Goal: Task Accomplishment & Management: Use online tool/utility

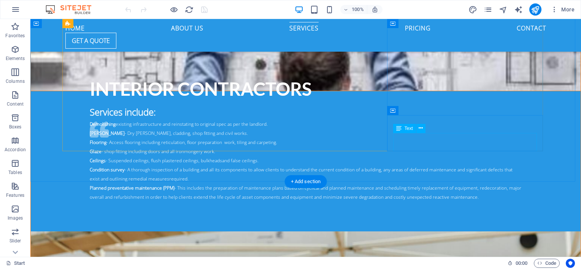
scroll to position [1560, 0]
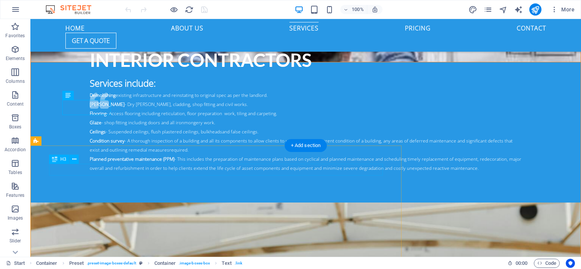
scroll to position [1636, 0]
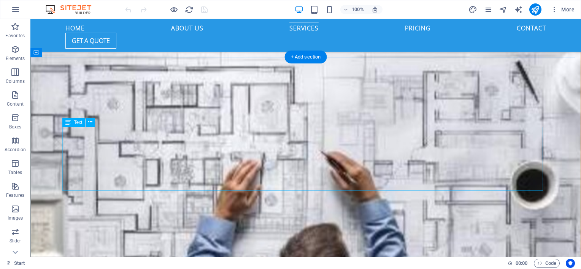
scroll to position [1521, 0]
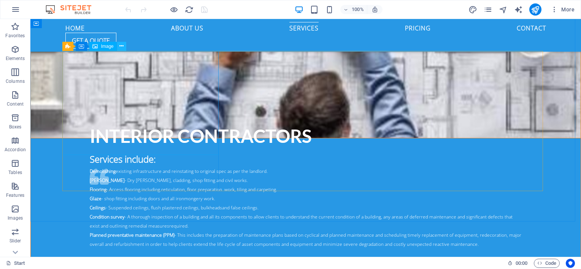
click at [122, 46] on icon at bounding box center [121, 46] width 4 height 8
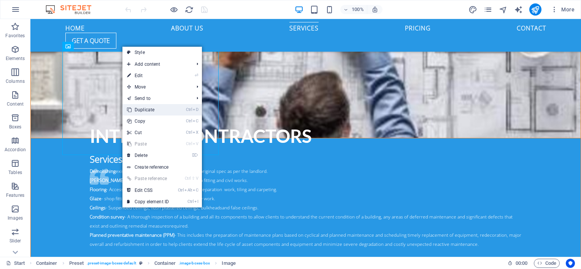
click at [143, 111] on link "Ctrl D Duplicate" at bounding box center [147, 109] width 51 height 11
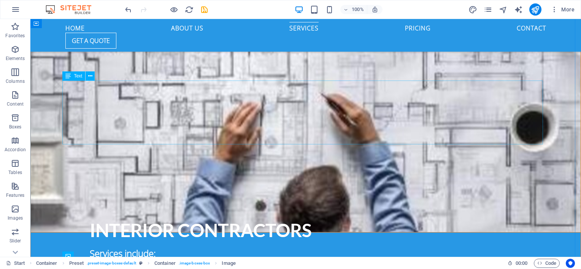
scroll to position [1407, 0]
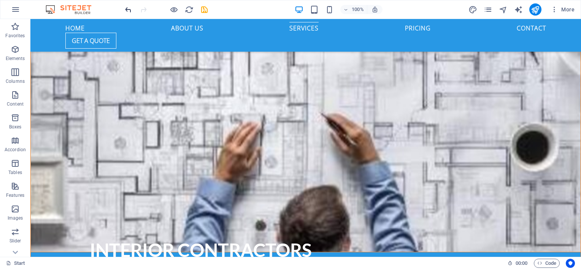
click at [126, 10] on icon "undo" at bounding box center [128, 9] width 9 height 9
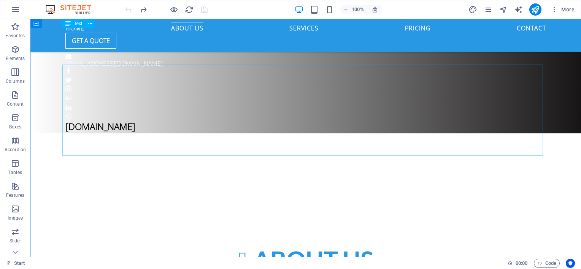
scroll to position [262, 0]
click at [11, 9] on icon "button" at bounding box center [15, 9] width 9 height 9
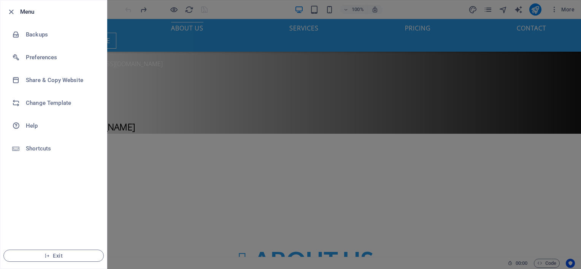
click at [11, 9] on icon "button" at bounding box center [11, 12] width 9 height 9
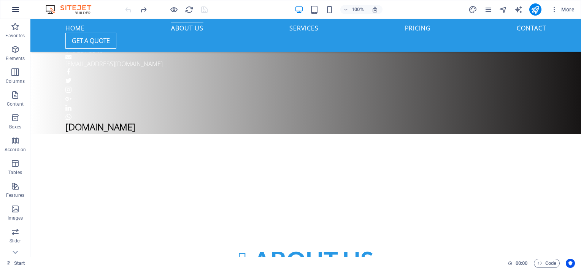
click at [17, 8] on icon "button" at bounding box center [15, 9] width 9 height 9
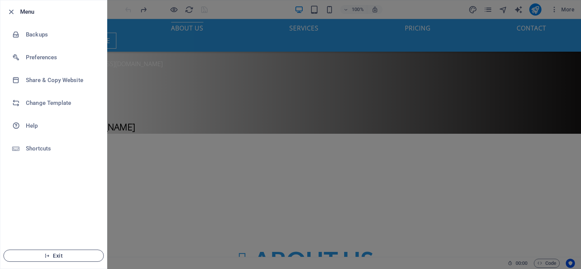
click at [56, 256] on span "Exit" at bounding box center [53, 256] width 87 height 6
